Goal: Find contact information

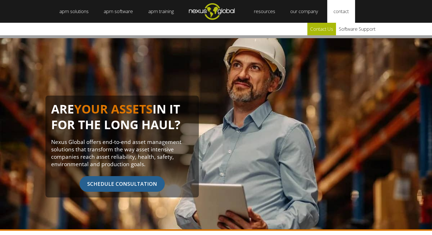
click at [330, 30] on link "Contact Us" at bounding box center [321, 29] width 29 height 12
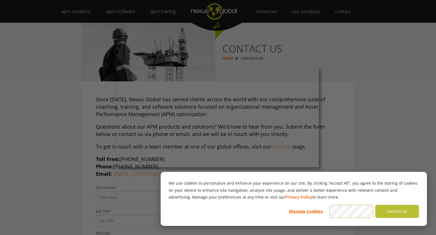
click at [417, 83] on div at bounding box center [220, 118] width 440 height 237
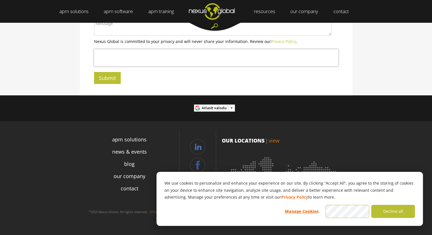
scroll to position [218, 0]
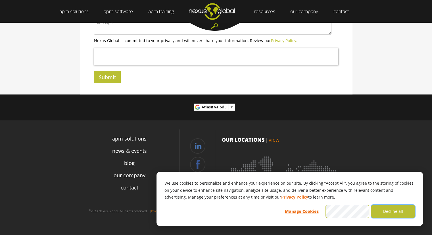
click at [386, 212] on button "Decline all" at bounding box center [393, 210] width 44 height 13
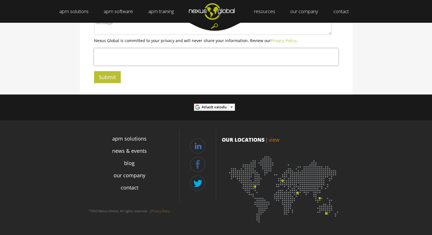
click at [282, 180] on img at bounding box center [284, 187] width 125 height 77
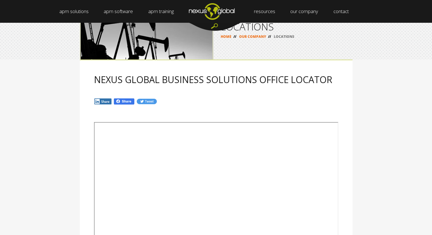
scroll to position [57, 0]
